Goal: Task Accomplishment & Management: Complete application form

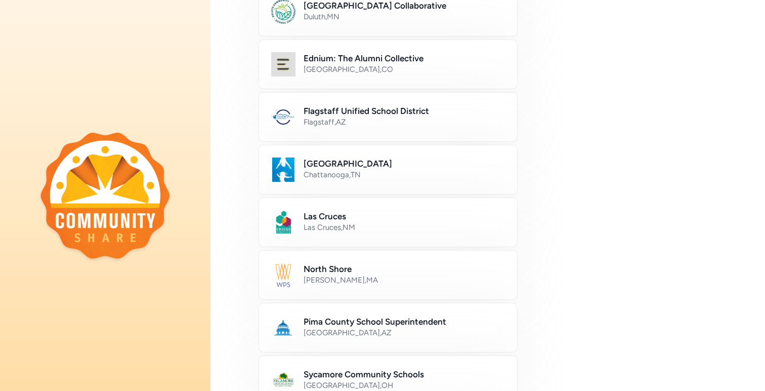
scroll to position [240, 0]
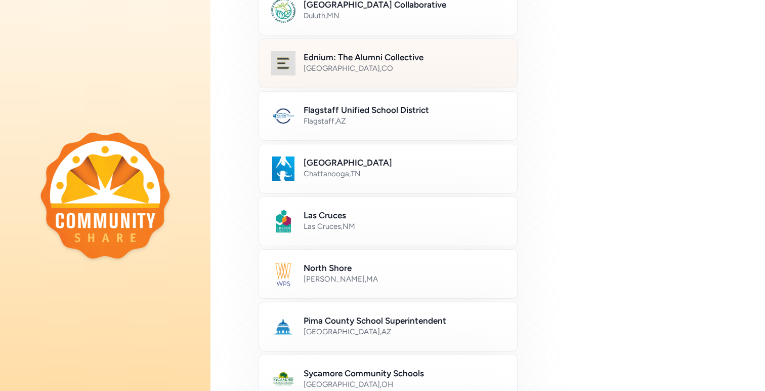
click at [348, 55] on h2 "Ednium: The Alumni Collective" at bounding box center [404, 57] width 201 height 12
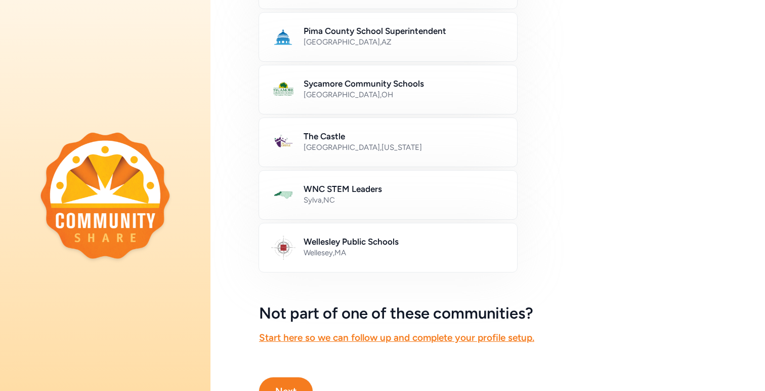
scroll to position [577, 0]
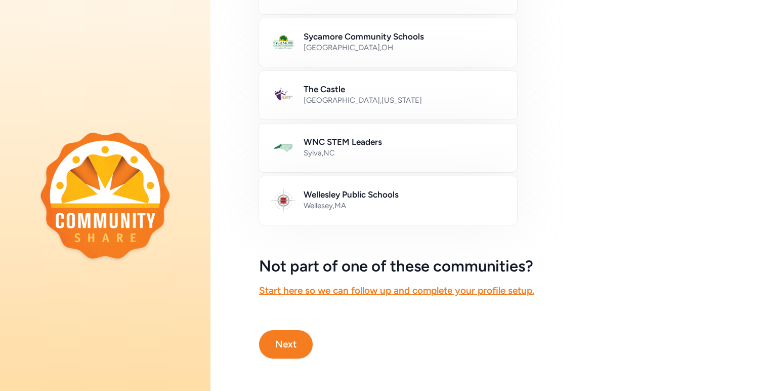
click at [293, 345] on button "Next" at bounding box center [286, 344] width 54 height 28
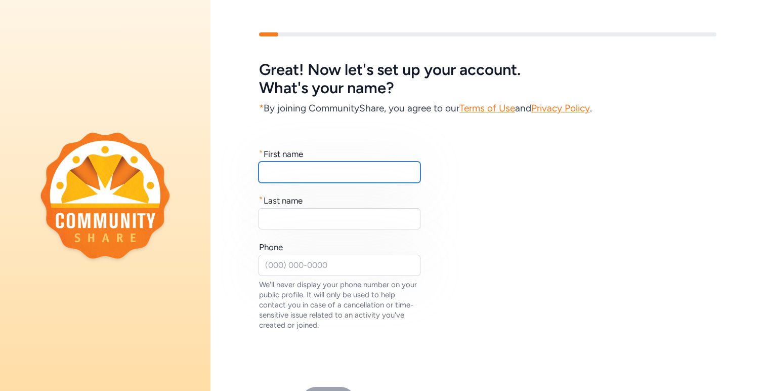
click at [377, 165] on input "text" at bounding box center [340, 171] width 162 height 21
type input "Jason"
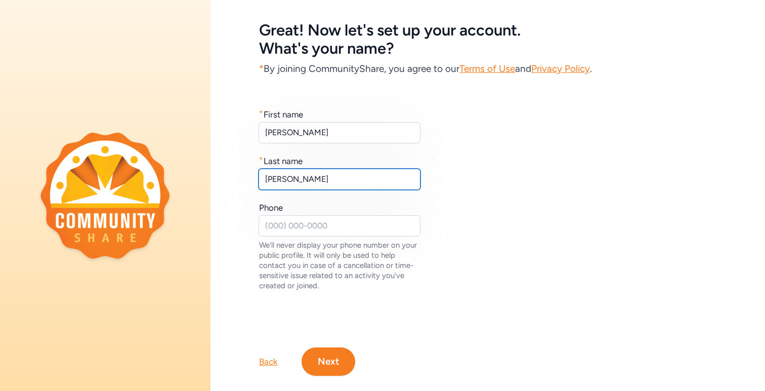
scroll to position [57, 0]
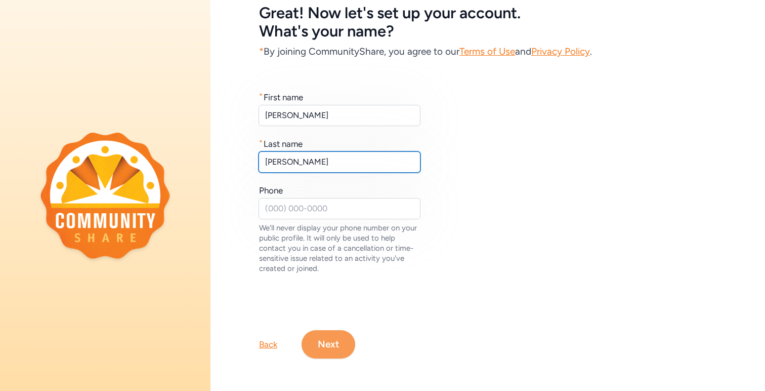
type input "Klimczak"
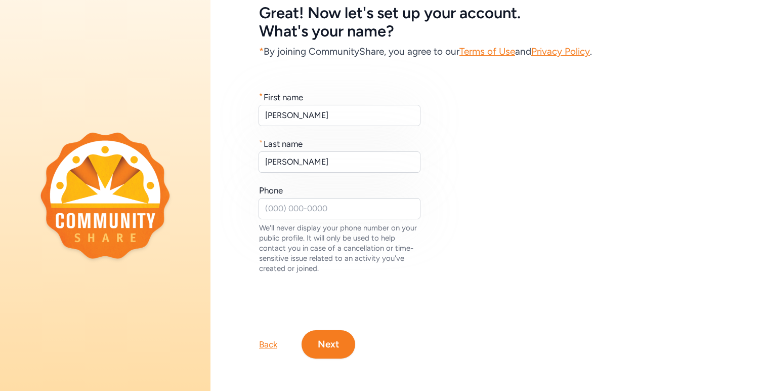
click at [343, 345] on button "Next" at bounding box center [329, 344] width 54 height 28
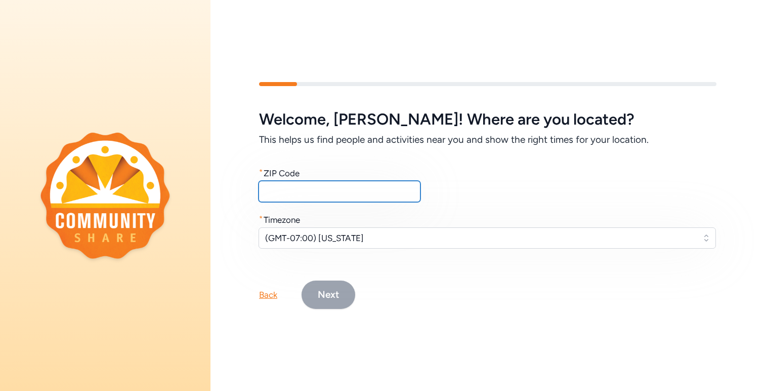
click at [341, 185] on input "text" at bounding box center [340, 191] width 162 height 21
type input "80237"
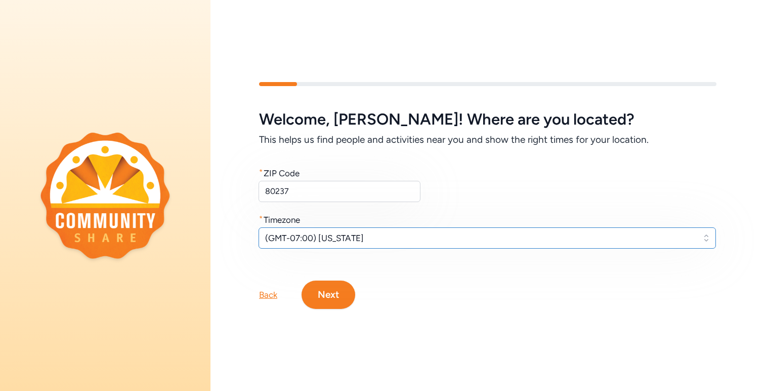
click at [368, 241] on span "(GMT-07:00) Arizona" at bounding box center [480, 238] width 430 height 12
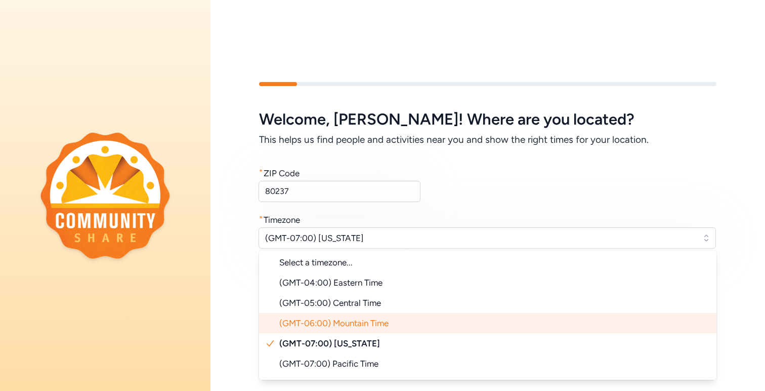
click at [375, 325] on span "(GMT-06:00) Mountain Time" at bounding box center [333, 323] width 109 height 10
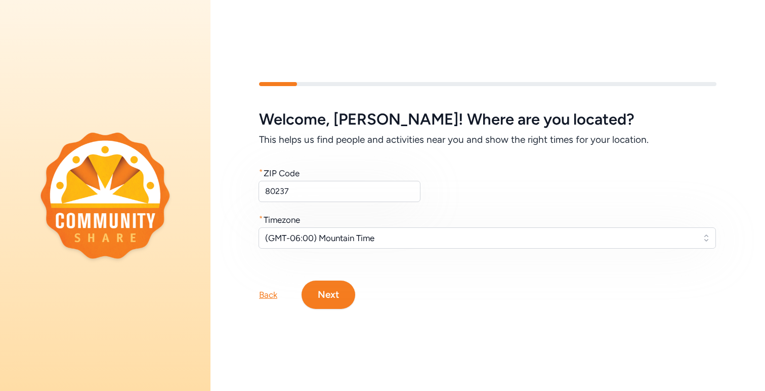
click at [450, 285] on div "Back Next" at bounding box center [488, 278] width 555 height 61
click at [340, 279] on div "Back Next" at bounding box center [488, 278] width 555 height 61
click at [339, 286] on button "Next" at bounding box center [329, 294] width 54 height 28
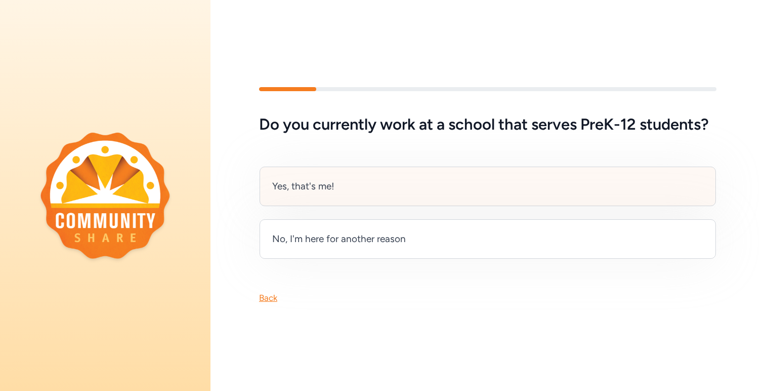
click at [425, 174] on div "Yes, that's me!" at bounding box center [488, 186] width 457 height 39
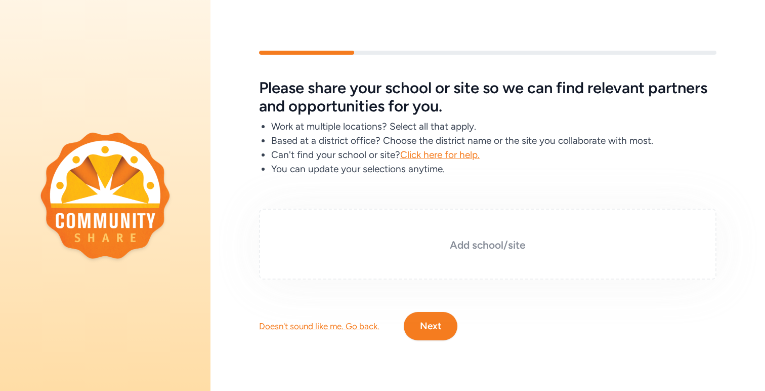
click at [482, 245] on h3 "Add school/site" at bounding box center [487, 245] width 407 height 14
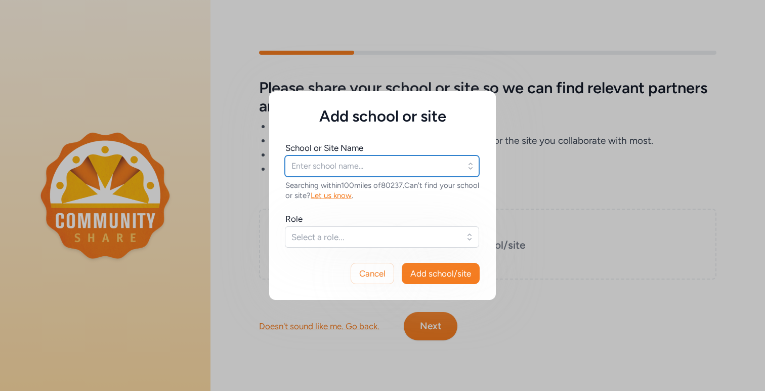
click at [356, 168] on input "text" at bounding box center [382, 165] width 194 height 21
type input "Thomas Jefferson High School"
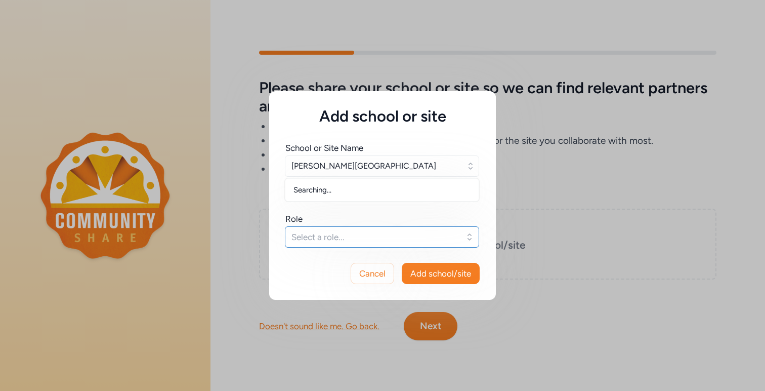
click at [368, 229] on button "Select a role..." at bounding box center [382, 236] width 194 height 21
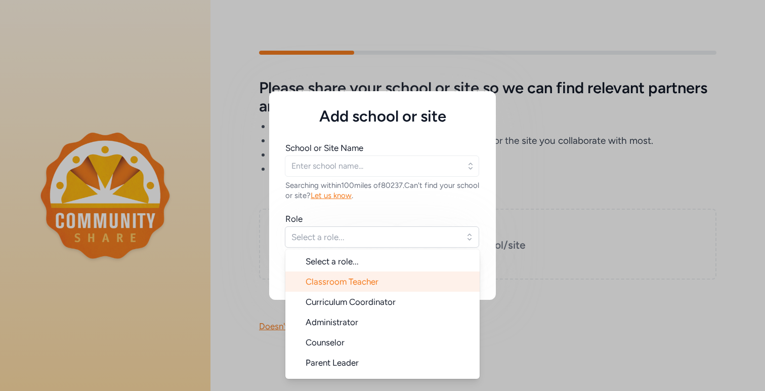
click at [374, 282] on span "Classroom Teacher" at bounding box center [342, 281] width 73 height 10
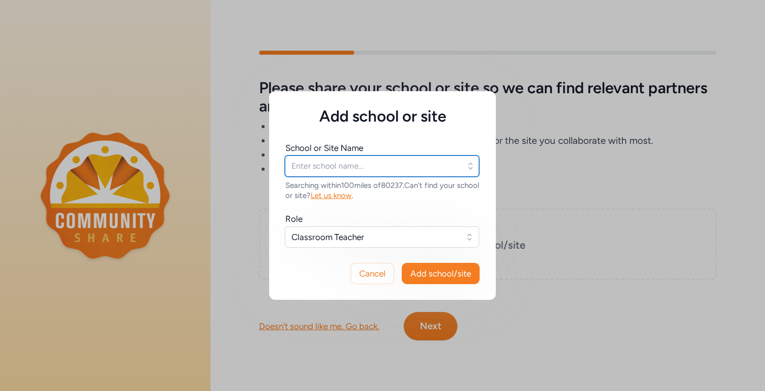
click at [375, 165] on input "text" at bounding box center [382, 165] width 194 height 21
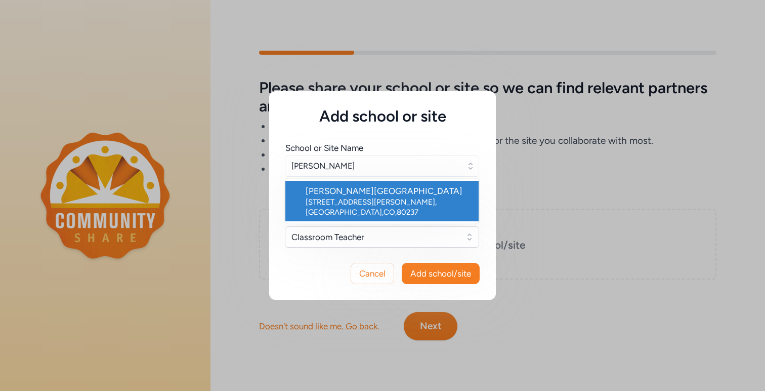
click at [382, 186] on div "Thomas Jefferson High School" at bounding box center [388, 191] width 165 height 12
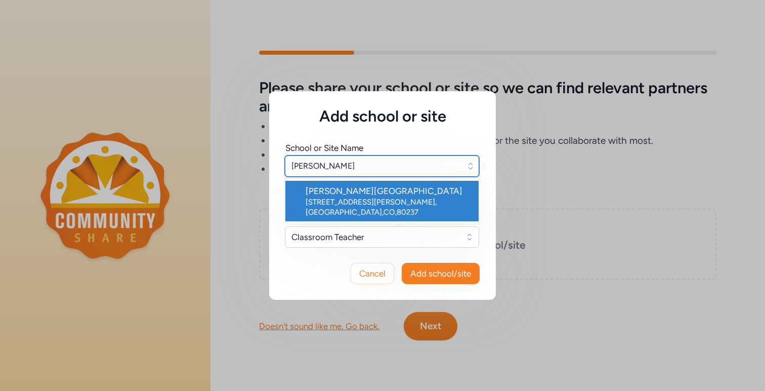
type input "Thomas Jefferson High School"
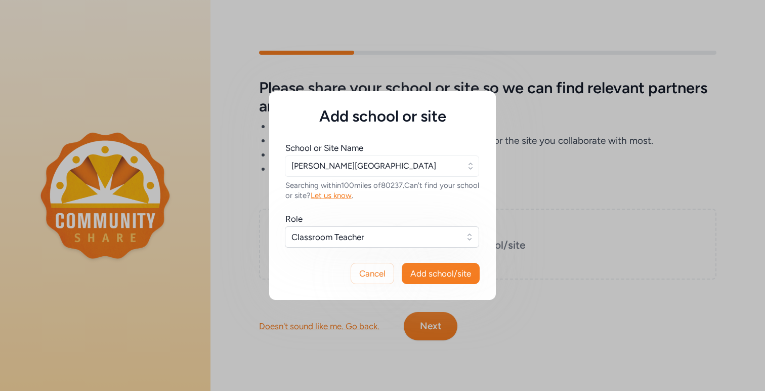
click at [448, 215] on div "Role" at bounding box center [382, 219] width 194 height 12
click at [455, 278] on span "Add school/site" at bounding box center [440, 273] width 61 height 12
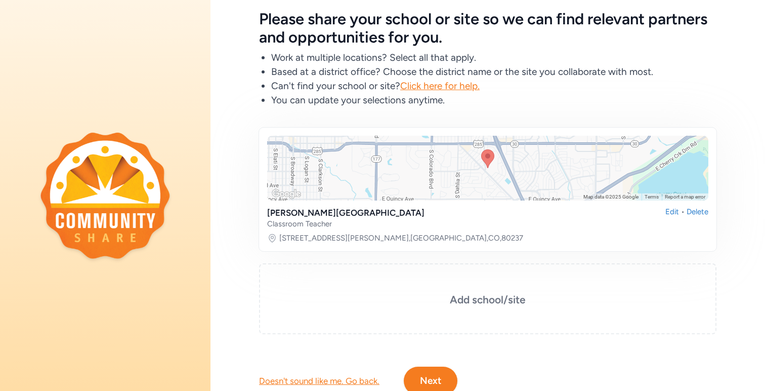
scroll to position [87, 0]
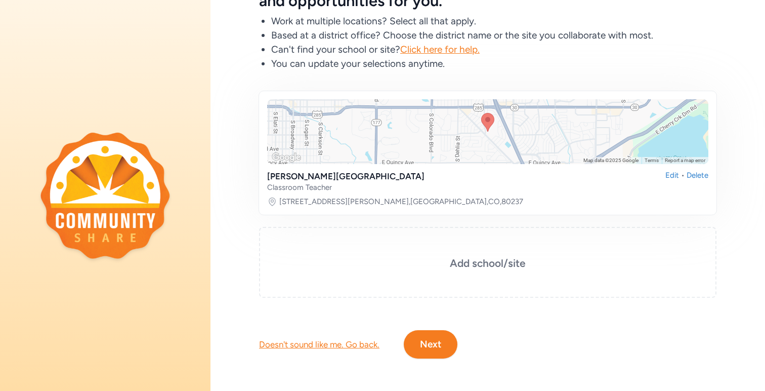
click at [448, 333] on button "Next" at bounding box center [431, 344] width 54 height 28
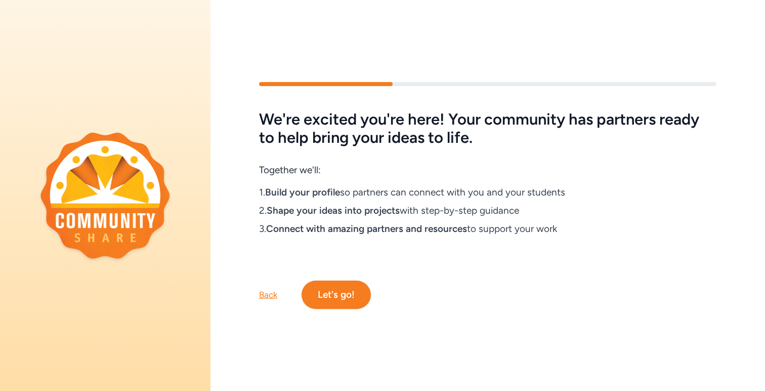
click at [353, 294] on button "Let's go!" at bounding box center [336, 294] width 69 height 28
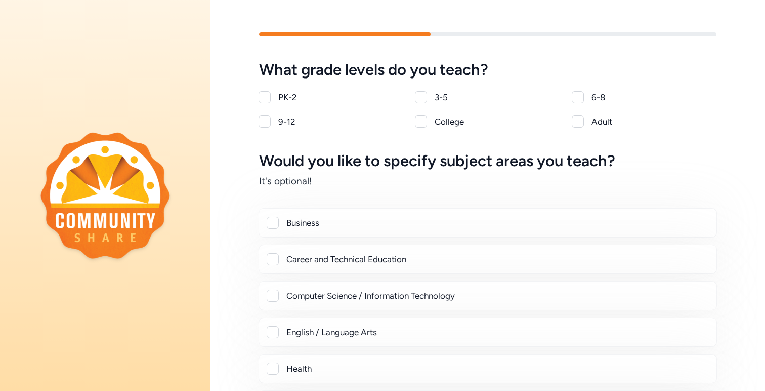
click at [269, 120] on div at bounding box center [265, 121] width 12 height 12
checkbox input "true"
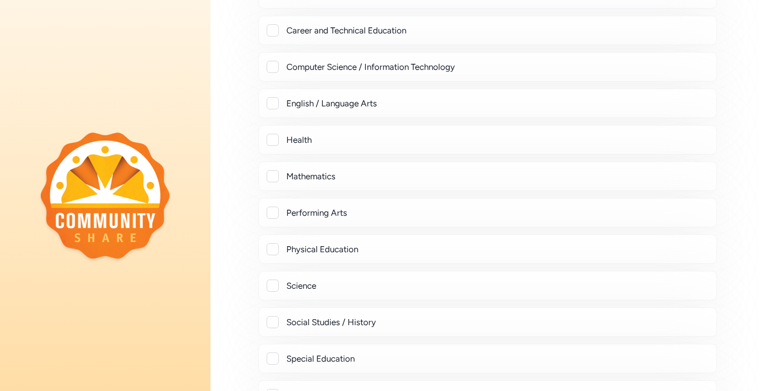
scroll to position [276, 0]
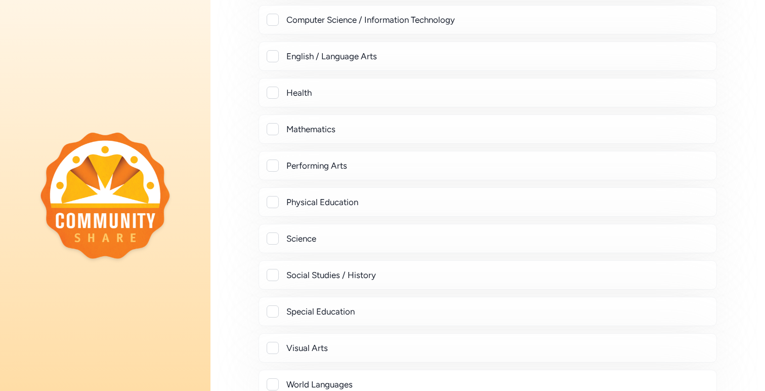
click at [362, 283] on div "Social Studies / History" at bounding box center [488, 274] width 459 height 29
click at [344, 277] on div "Social Studies / History" at bounding box center [497, 275] width 422 height 12
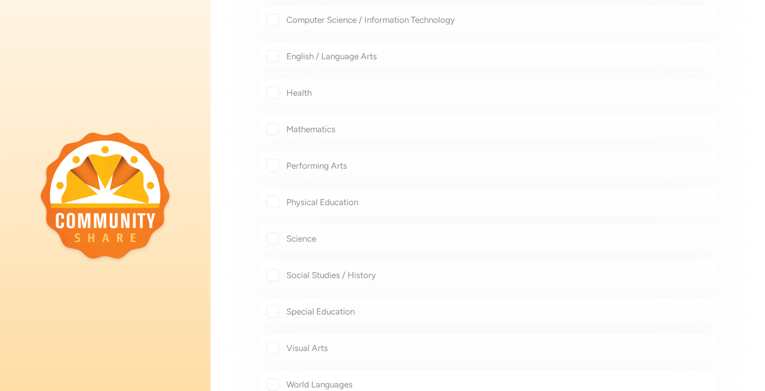
checkbox input "true"
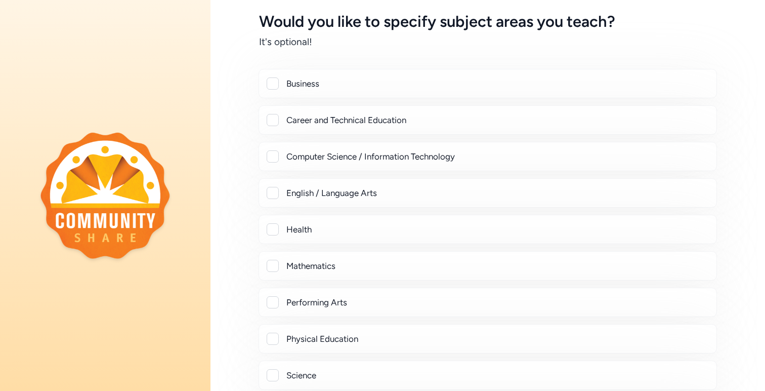
scroll to position [117, 0]
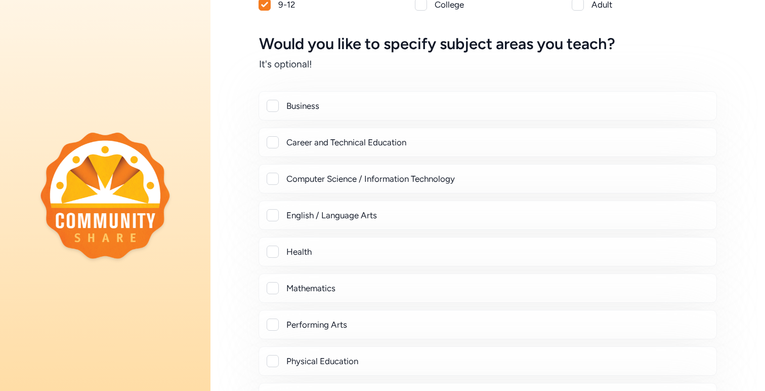
click at [291, 103] on div "Business" at bounding box center [497, 106] width 422 height 12
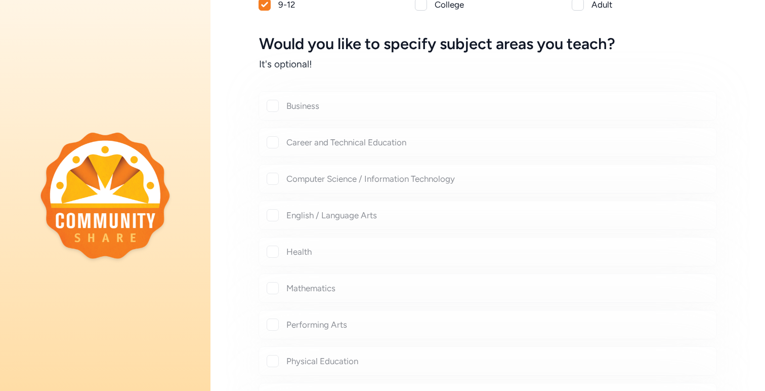
checkbox input "true"
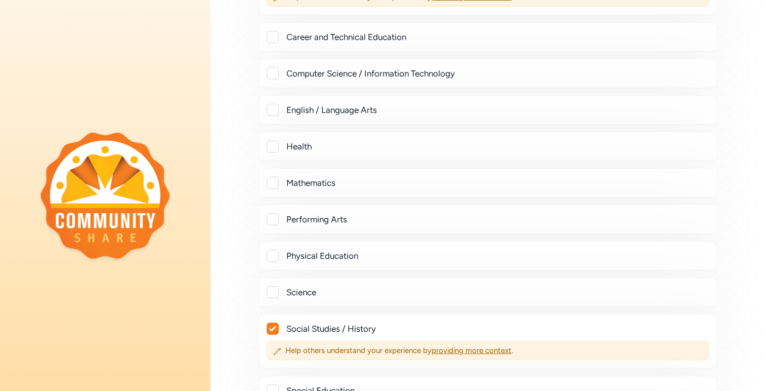
scroll to position [243, 0]
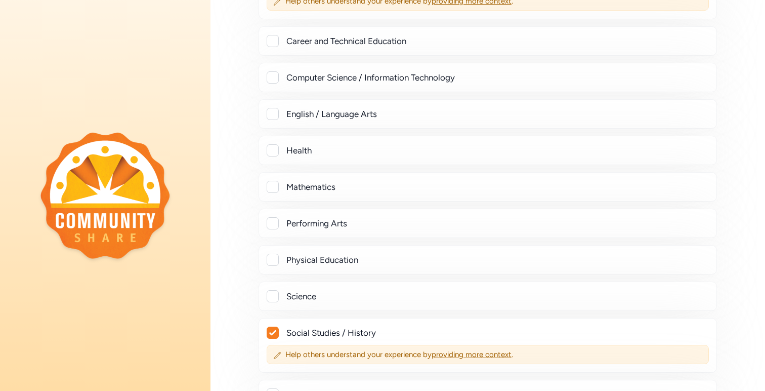
click at [272, 44] on div at bounding box center [273, 41] width 12 height 12
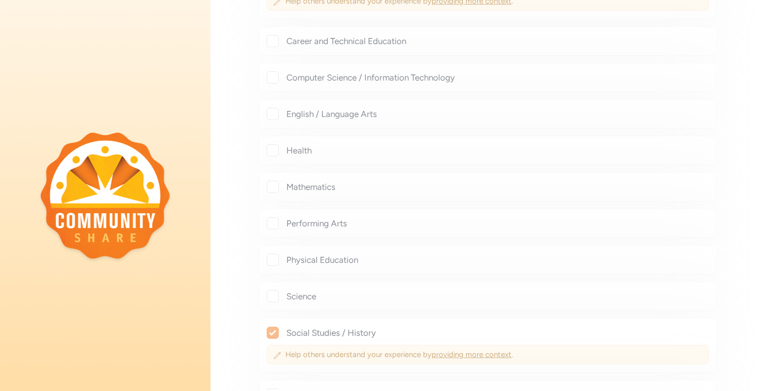
checkbox input "true"
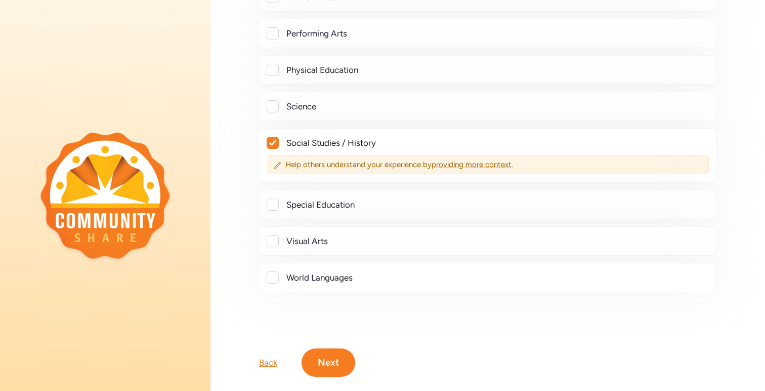
scroll to position [477, 0]
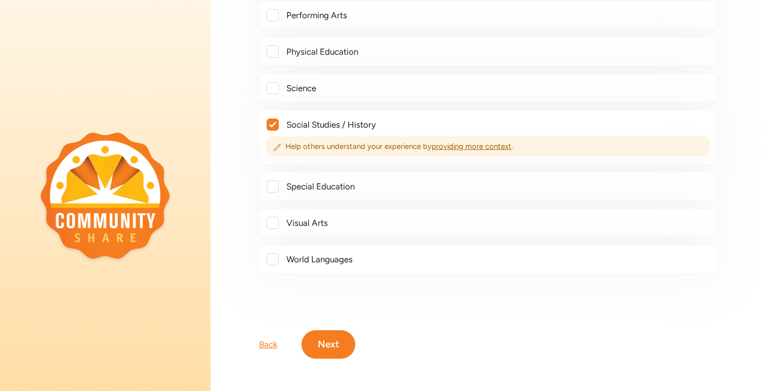
click at [341, 345] on button "Next" at bounding box center [329, 344] width 54 height 28
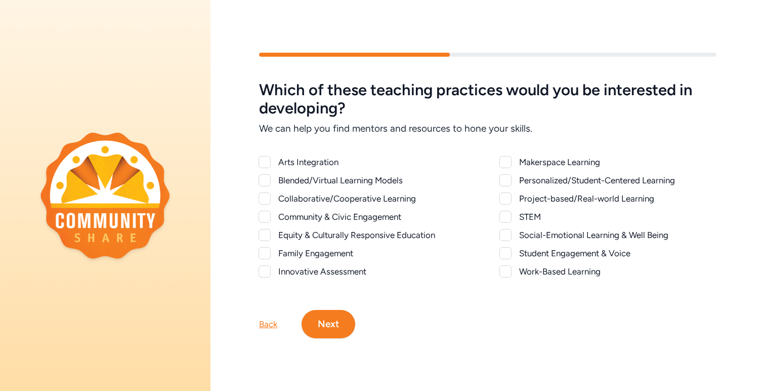
click at [348, 322] on button "Next" at bounding box center [329, 324] width 54 height 28
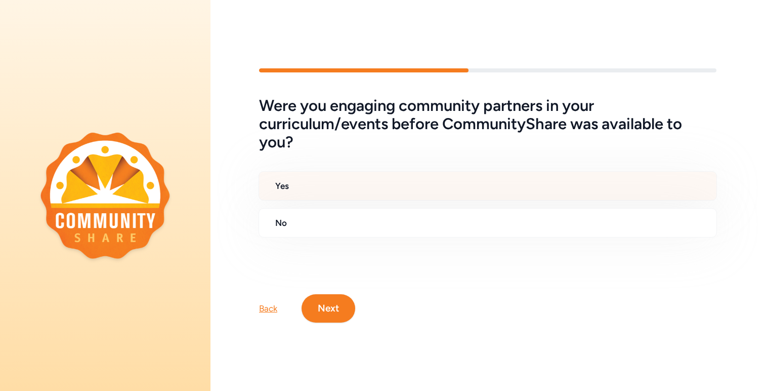
click at [347, 191] on h2 "Yes" at bounding box center [491, 186] width 433 height 12
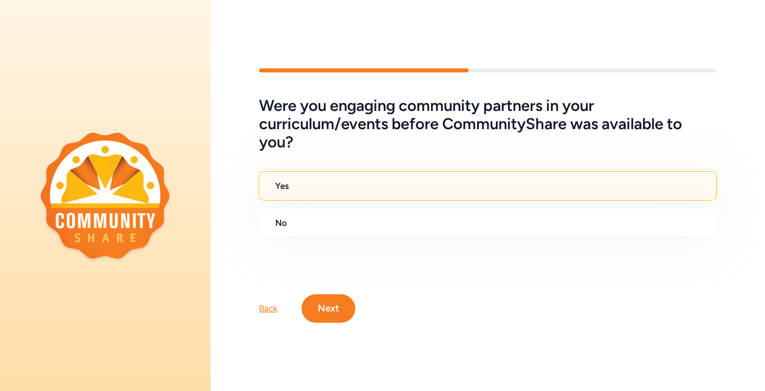
click at [335, 305] on button "Next" at bounding box center [329, 308] width 54 height 28
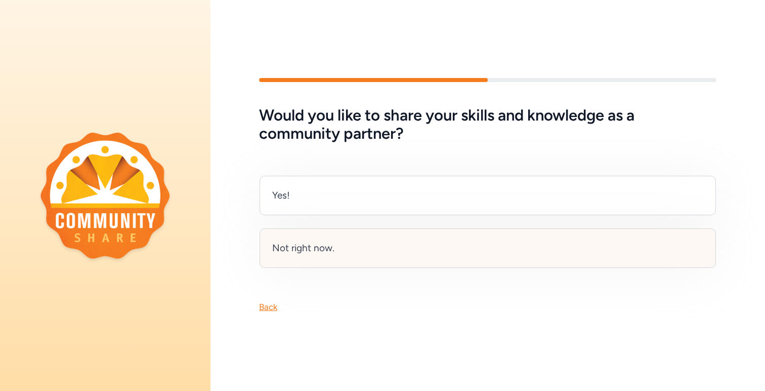
click at [339, 239] on div "Not right now." at bounding box center [488, 247] width 457 height 39
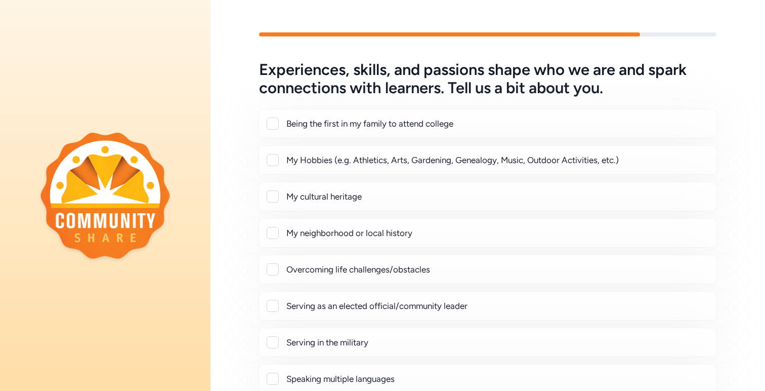
click at [273, 133] on div "Being the first in my family to attend college" at bounding box center [488, 123] width 459 height 29
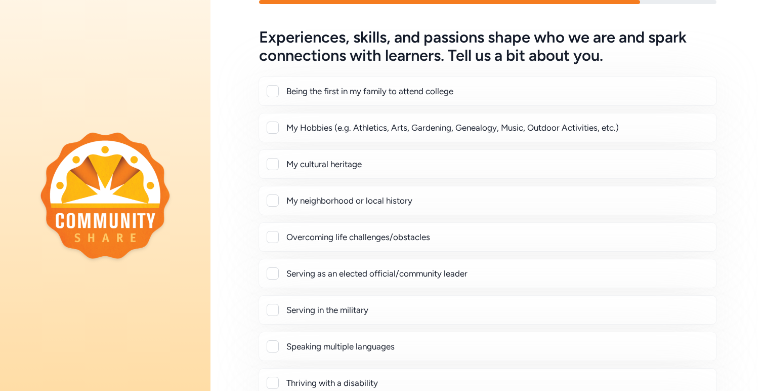
scroll to position [33, 0]
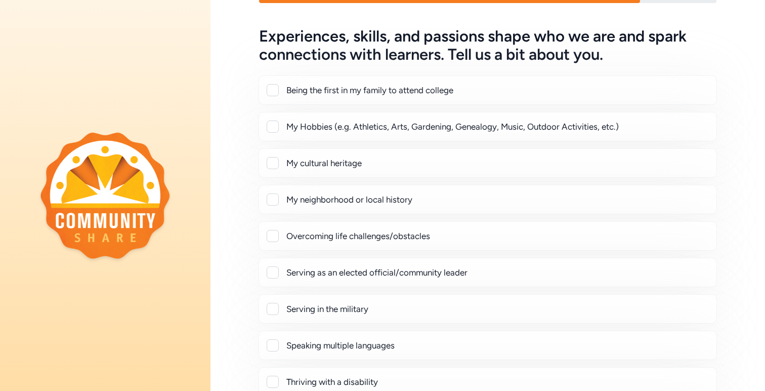
click at [273, 79] on div "Being the first in my family to attend college" at bounding box center [488, 89] width 459 height 29
click at [273, 93] on div at bounding box center [273, 90] width 12 height 12
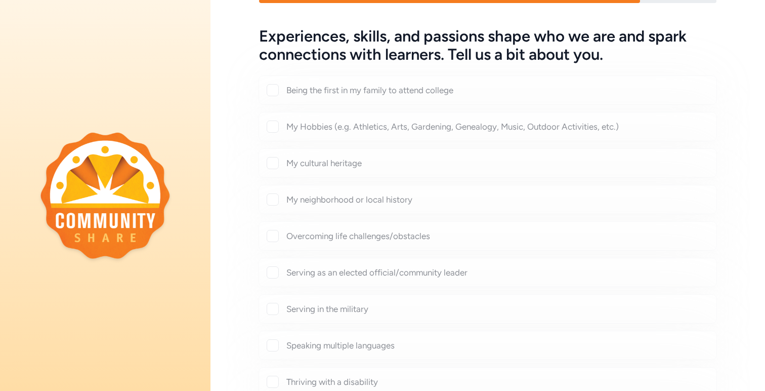
checkbox input "true"
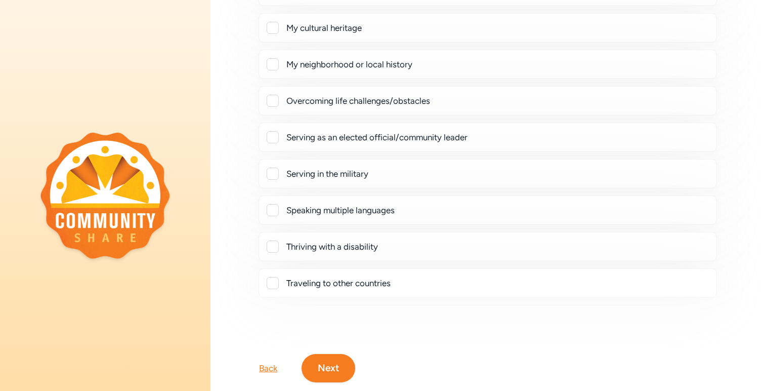
scroll to position [218, 0]
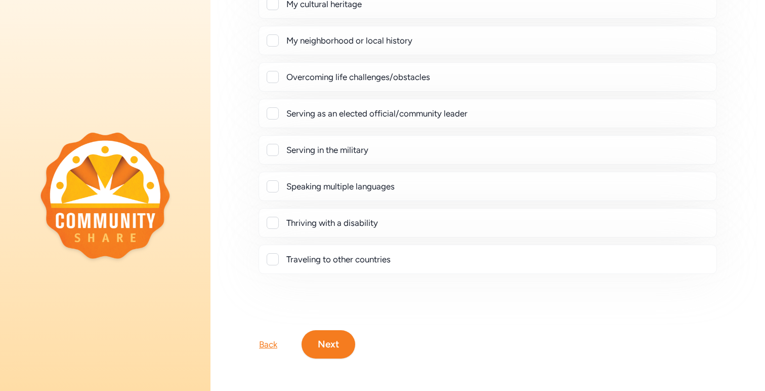
click at [327, 341] on button "Next" at bounding box center [329, 344] width 54 height 28
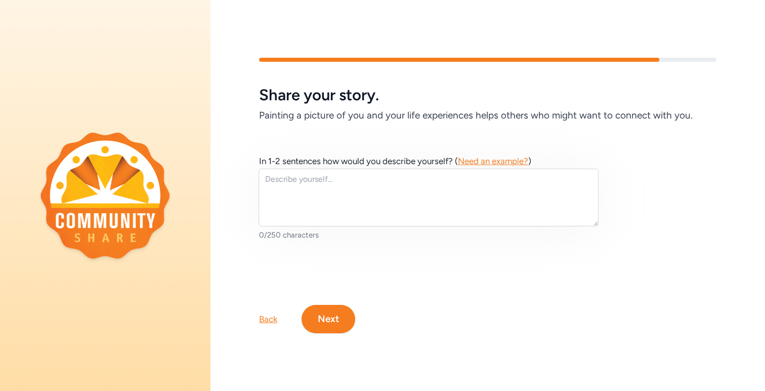
click at [332, 327] on button "Next" at bounding box center [329, 319] width 54 height 28
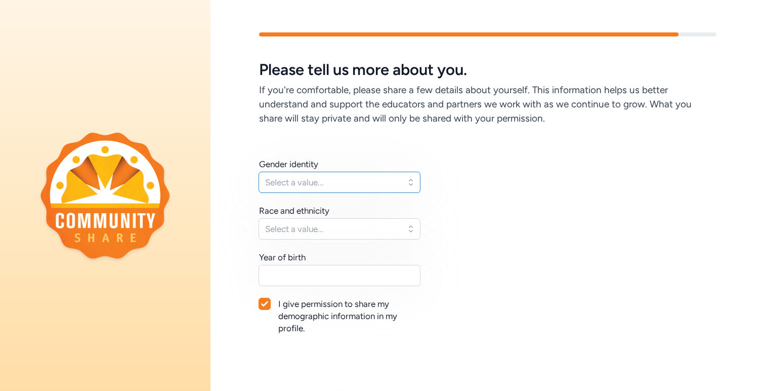
click at [286, 186] on span "Select a value..." at bounding box center [332, 182] width 135 height 12
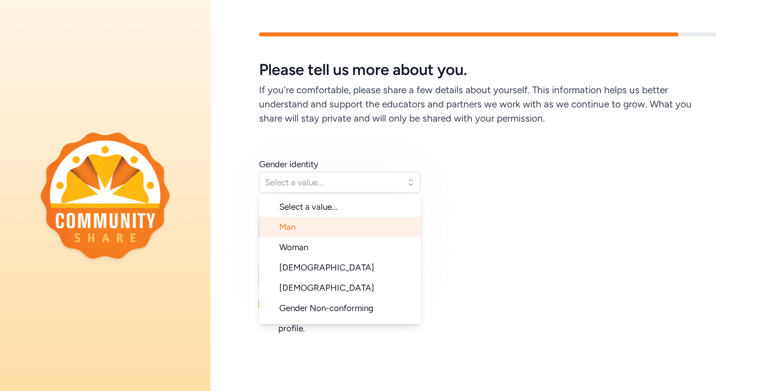
click at [306, 222] on li "Man" at bounding box center [340, 227] width 162 height 20
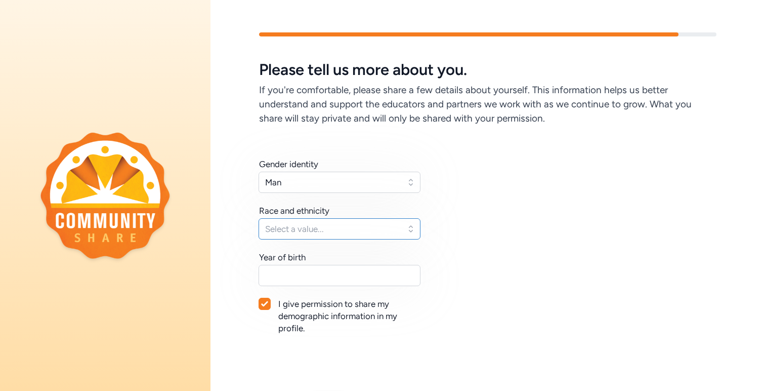
click at [350, 225] on span "Select a value..." at bounding box center [332, 229] width 135 height 12
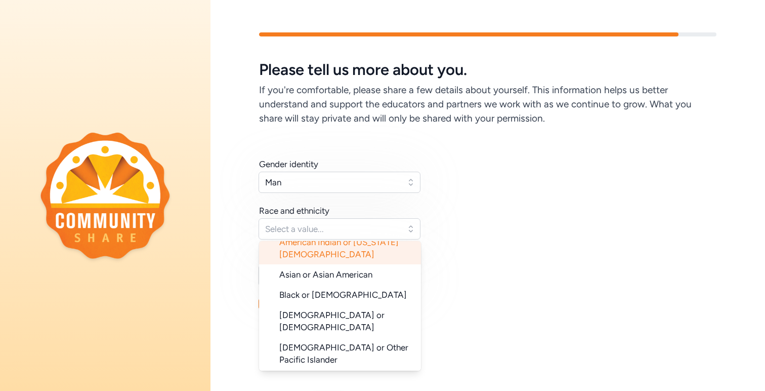
scroll to position [101, 0]
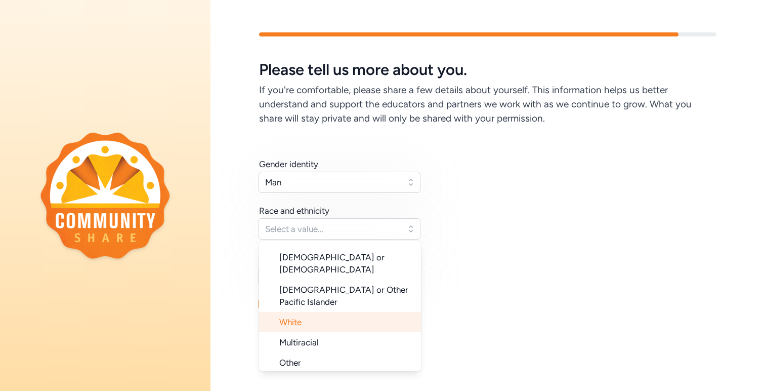
click at [360, 312] on li "White" at bounding box center [340, 322] width 162 height 20
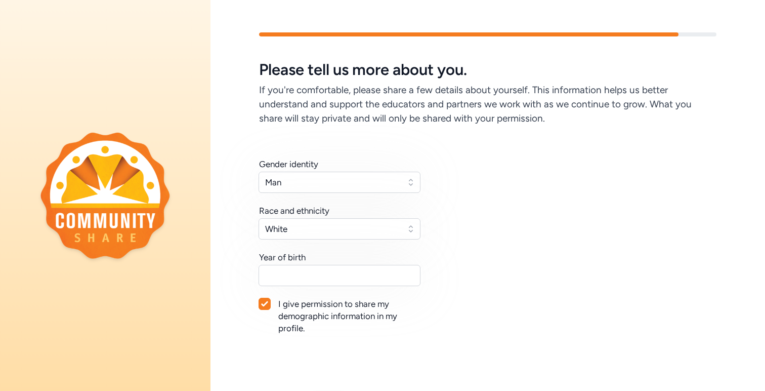
click at [475, 281] on div "Gender identity Man Race and ethnicity White Year of birth I give permission to…" at bounding box center [488, 258] width 458 height 200
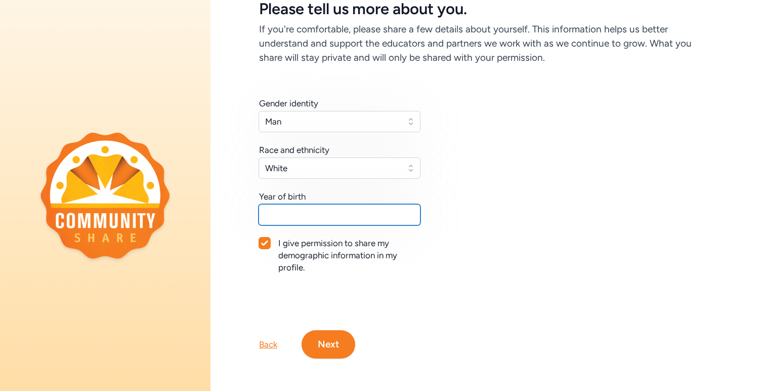
click at [361, 207] on input "text" at bounding box center [340, 214] width 162 height 21
type input "1989"
click at [269, 238] on div at bounding box center [264, 242] width 11 height 11
checkbox input "false"
click at [332, 344] on button "Next" at bounding box center [329, 344] width 54 height 28
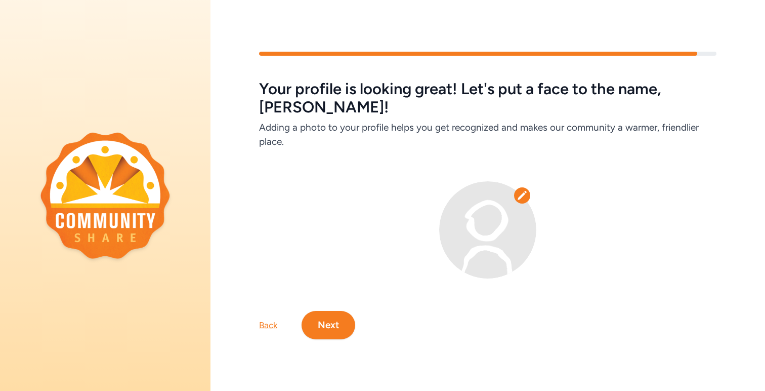
click at [324, 317] on button "Next" at bounding box center [329, 325] width 54 height 28
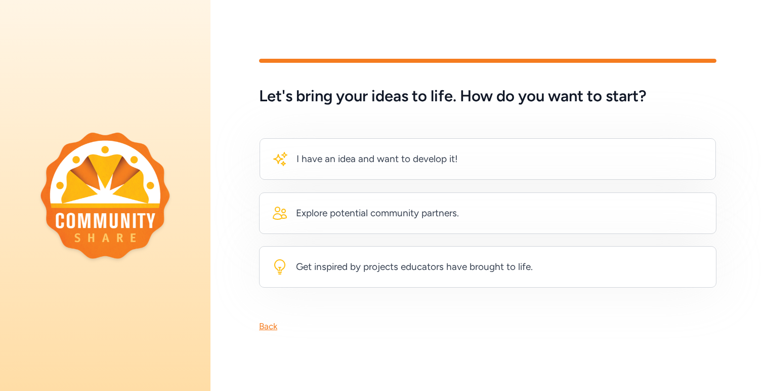
click at [267, 331] on div "Back" at bounding box center [268, 326] width 18 height 12
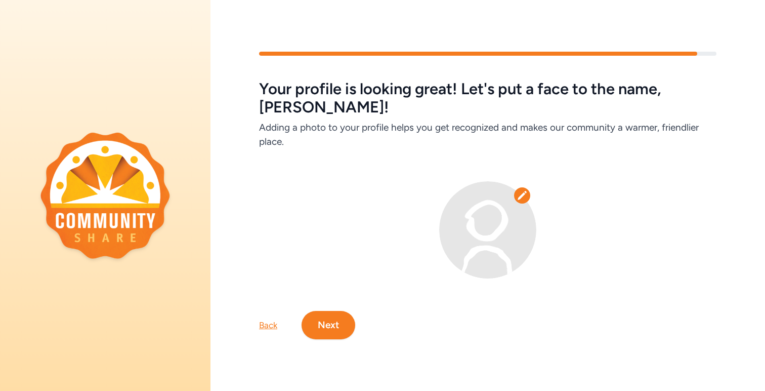
click at [335, 299] on div "Back Next" at bounding box center [488, 308] width 555 height 61
click at [335, 311] on button "Next" at bounding box center [329, 325] width 54 height 28
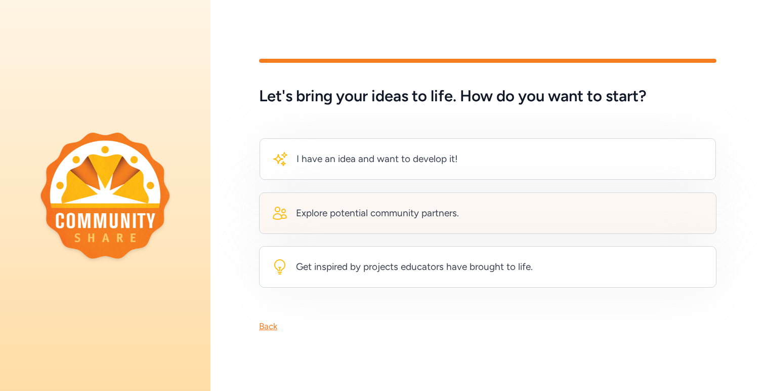
click at [397, 197] on div "Explore potential community partners." at bounding box center [488, 213] width 458 height 42
